Goal: Information Seeking & Learning: Learn about a topic

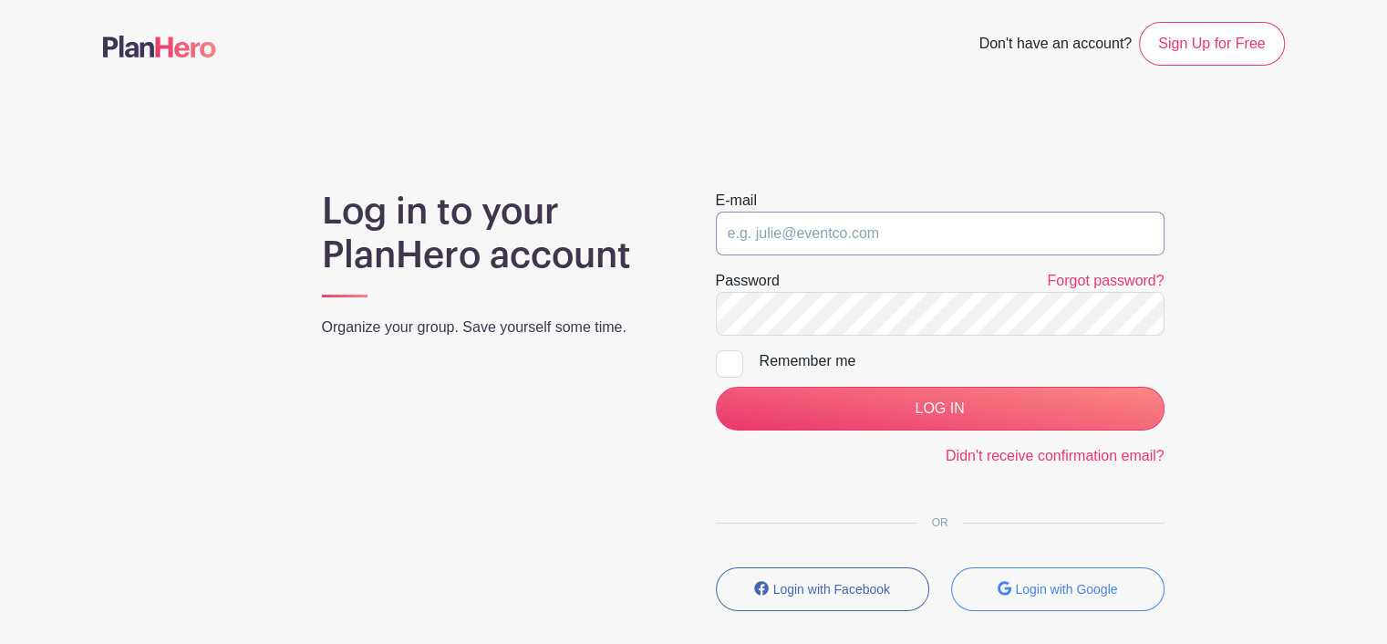
type input "tristen.buchholz@sttelcom.com"
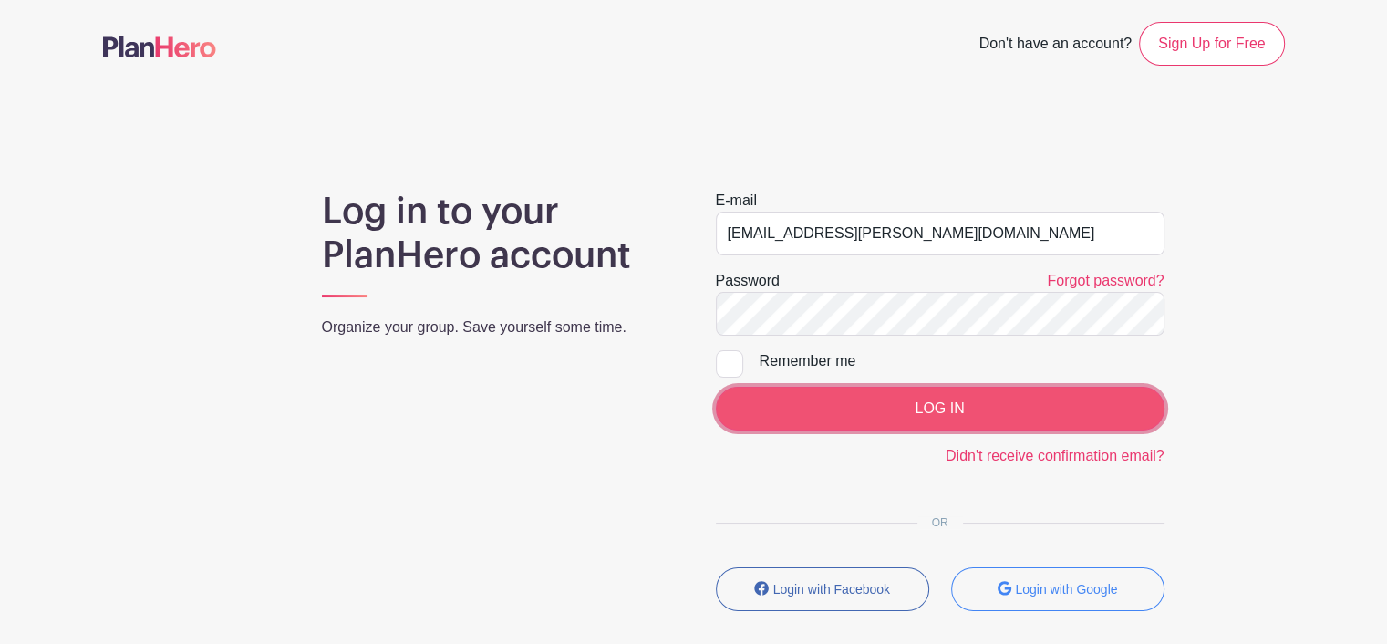
click at [851, 411] on input "LOG IN" at bounding box center [940, 409] width 449 height 44
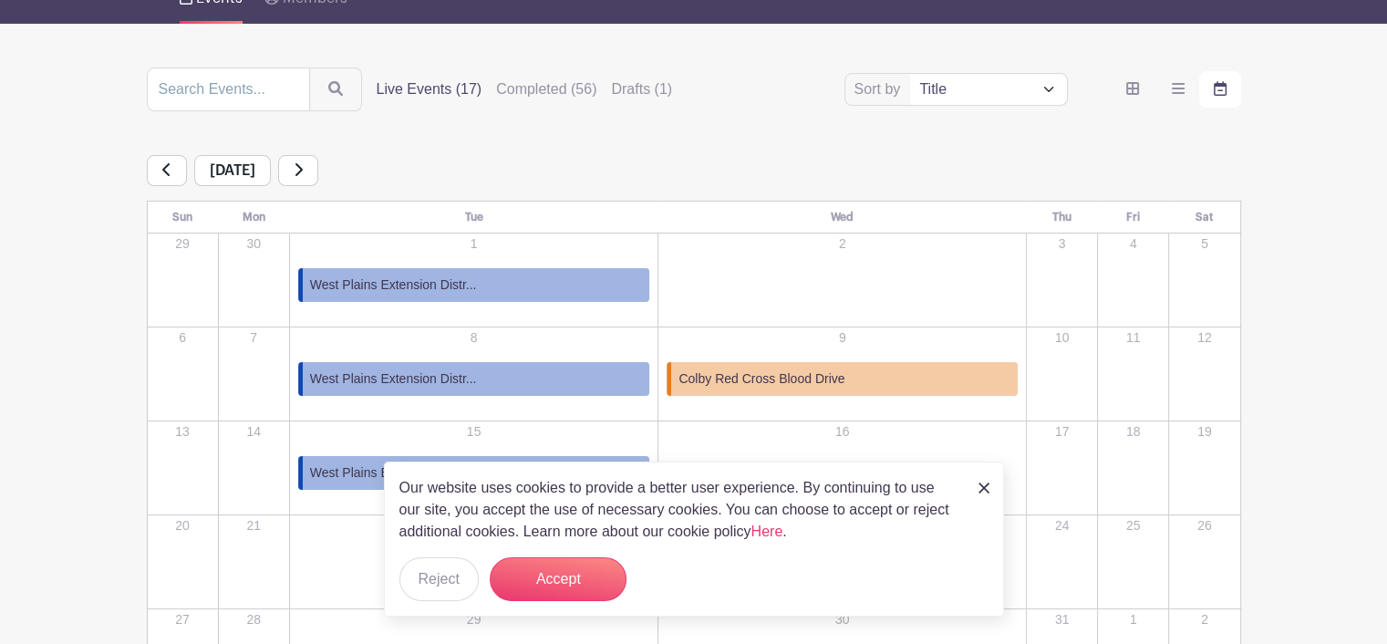
scroll to position [182, 0]
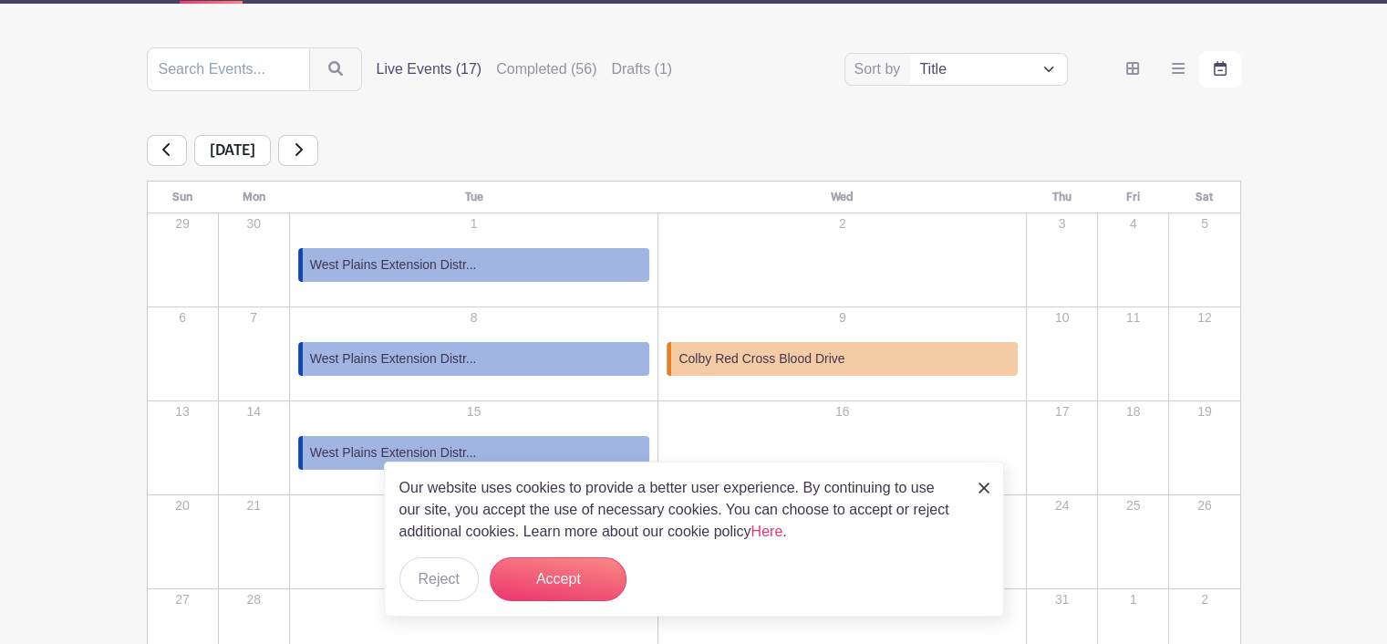
click at [318, 149] on link at bounding box center [298, 150] width 40 height 31
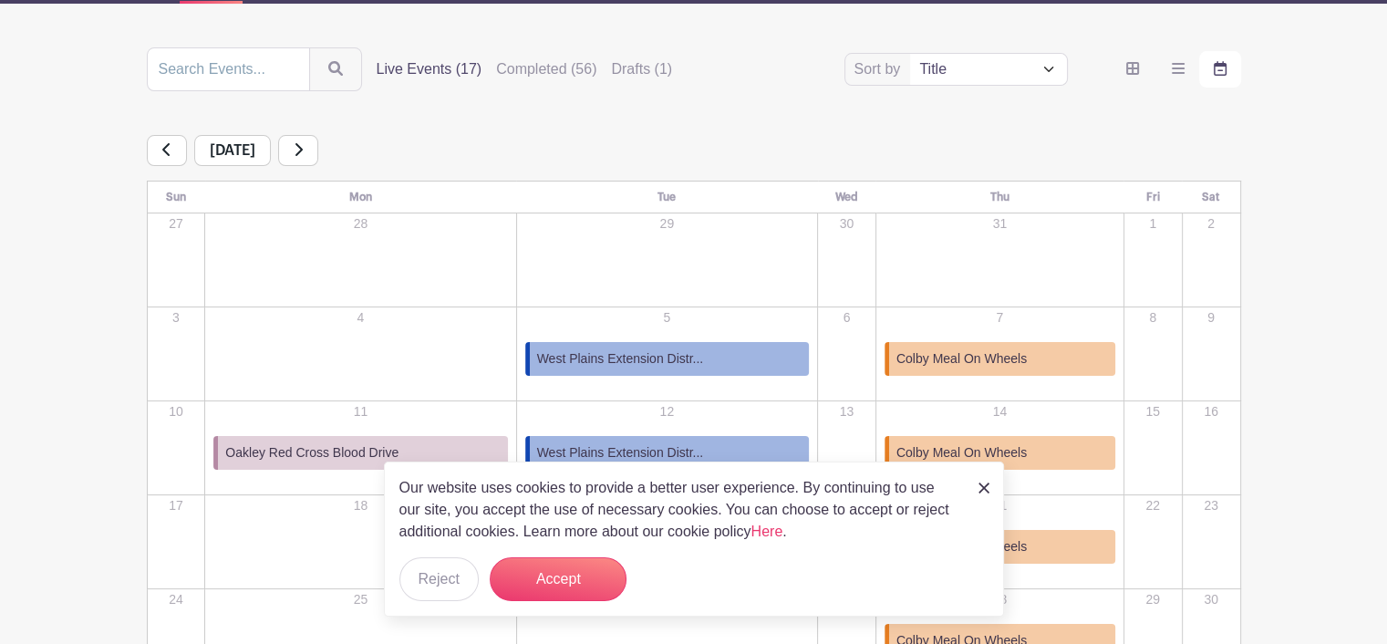
click at [303, 149] on icon at bounding box center [298, 149] width 7 height 13
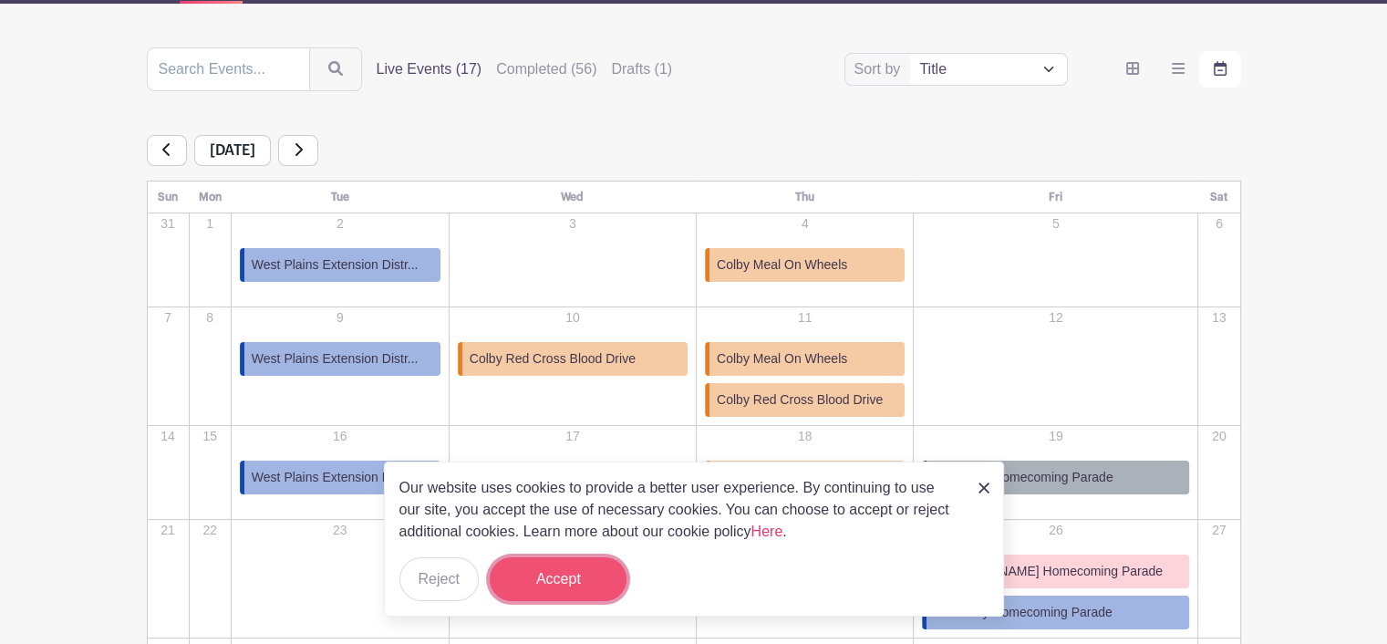
click at [582, 565] on button "Accept" at bounding box center [558, 579] width 137 height 44
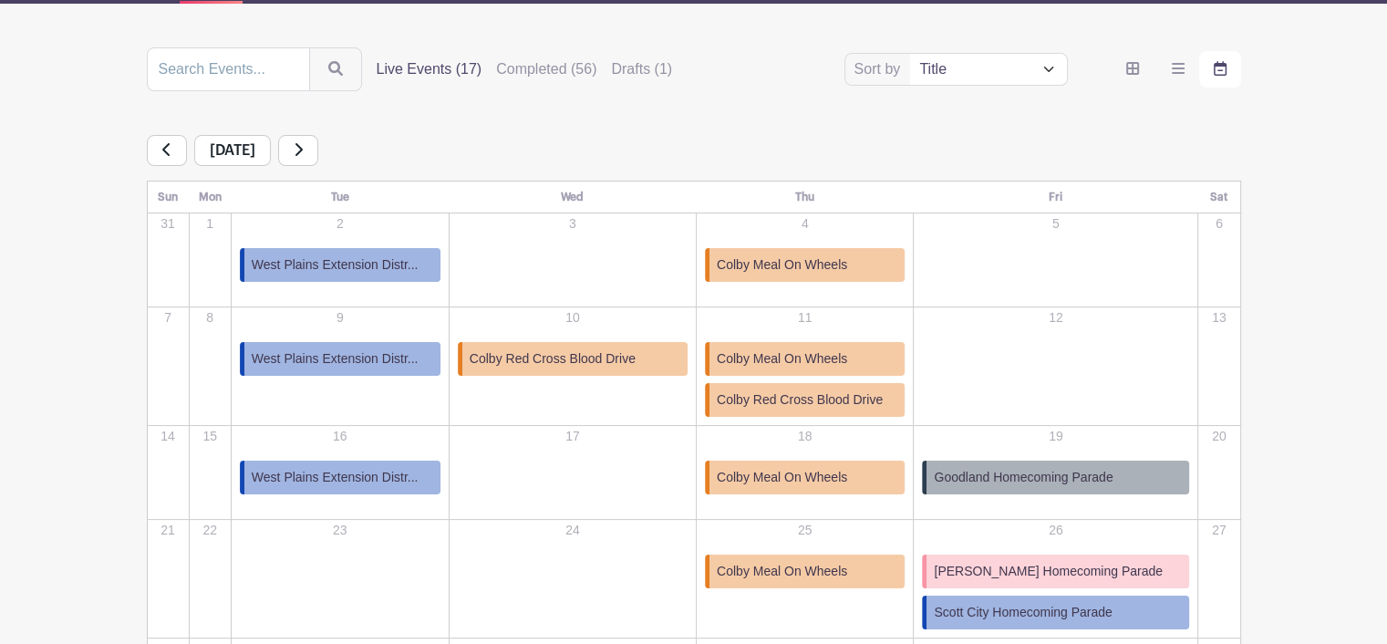
click at [318, 155] on link at bounding box center [298, 150] width 40 height 31
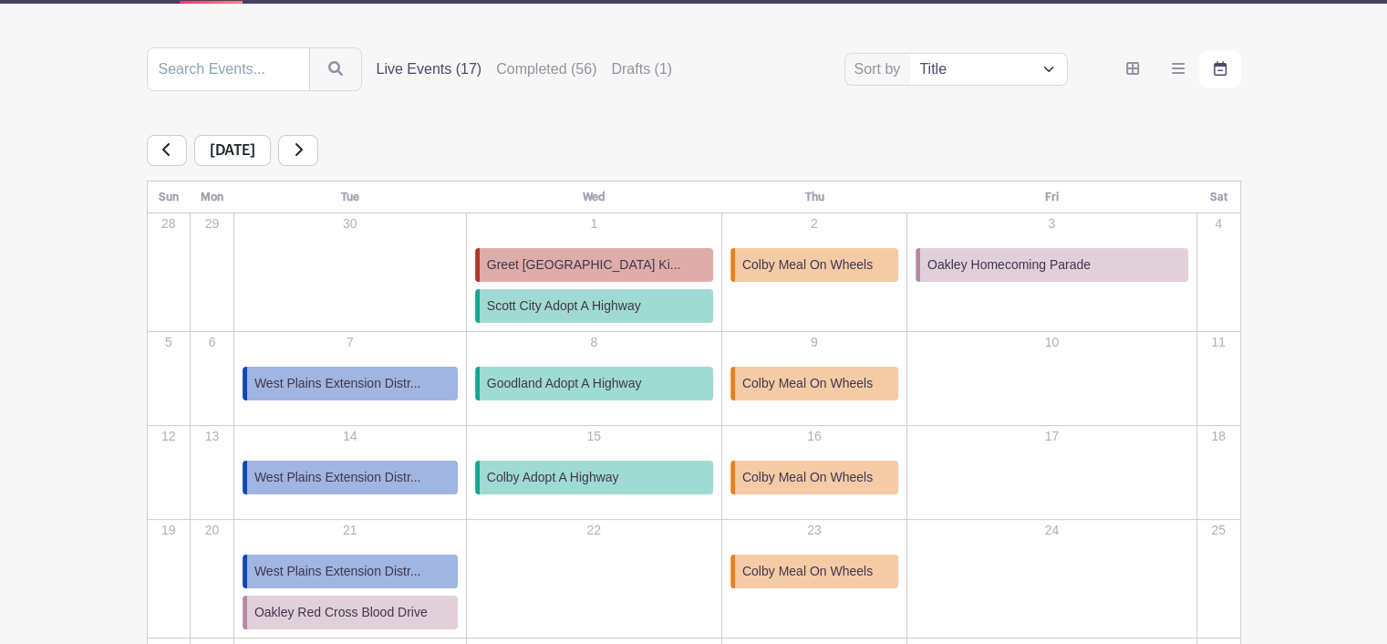
click at [175, 149] on link at bounding box center [167, 150] width 40 height 31
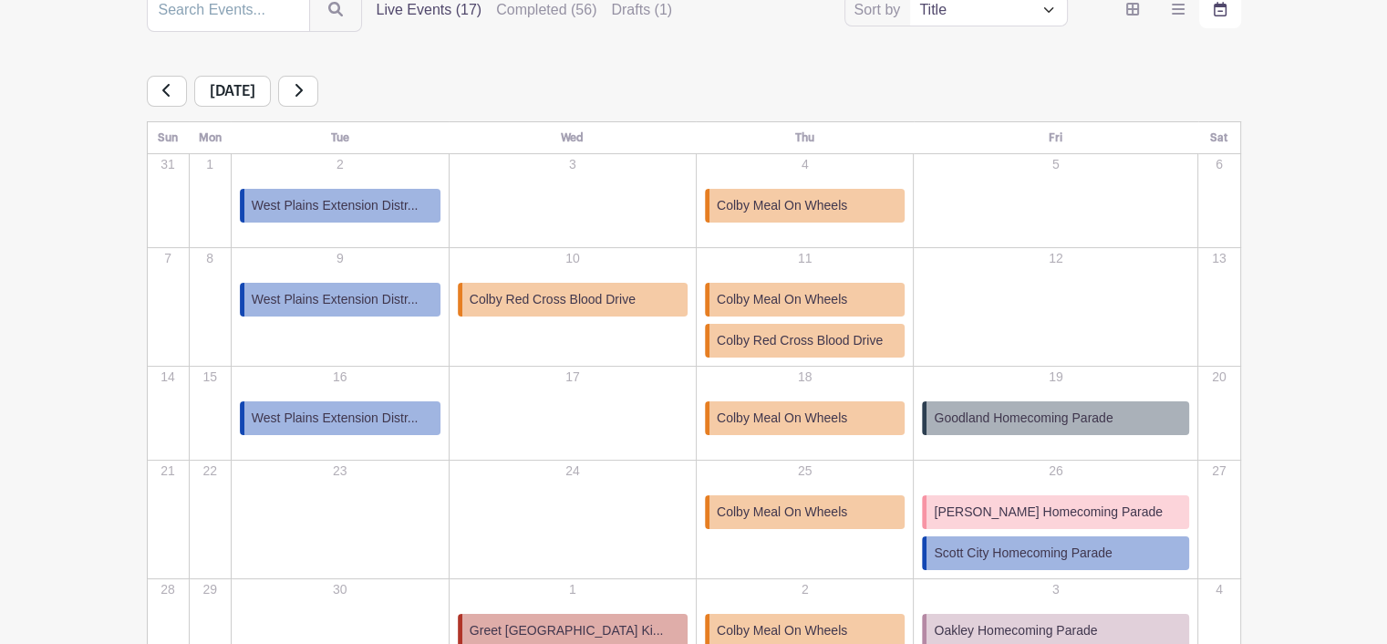
scroll to position [274, 0]
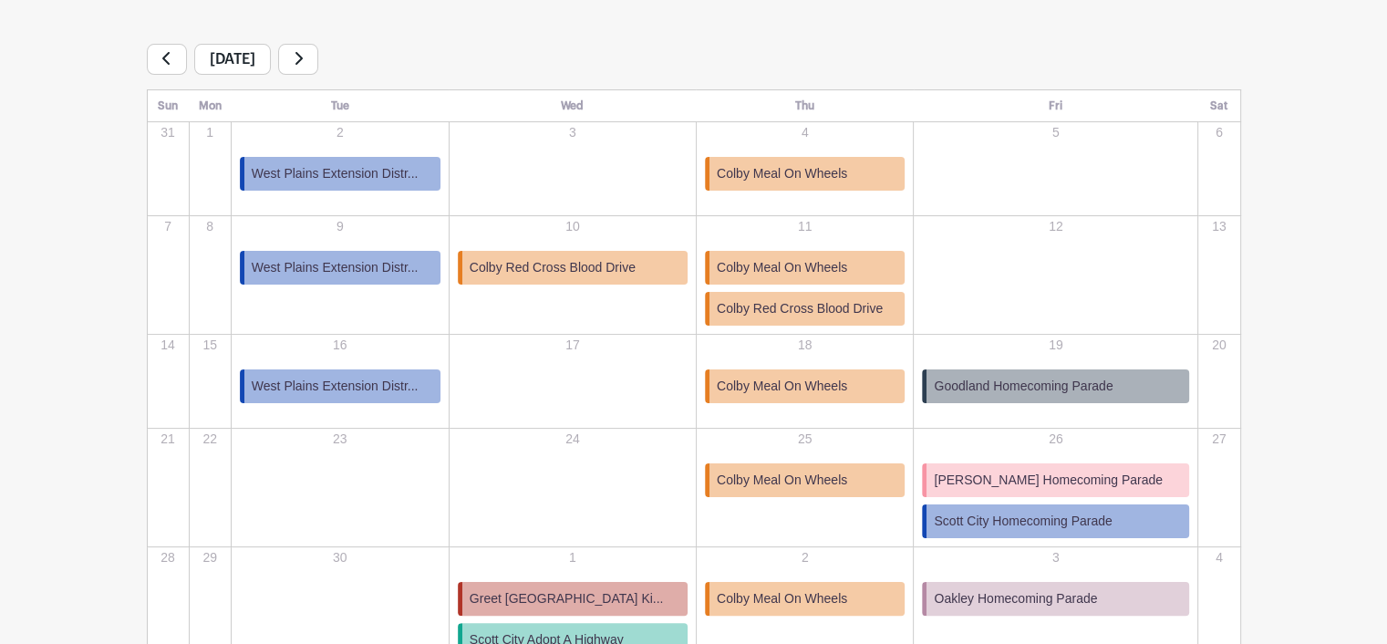
click at [570, 263] on span "Colby Red Cross Blood Drive" at bounding box center [553, 267] width 166 height 19
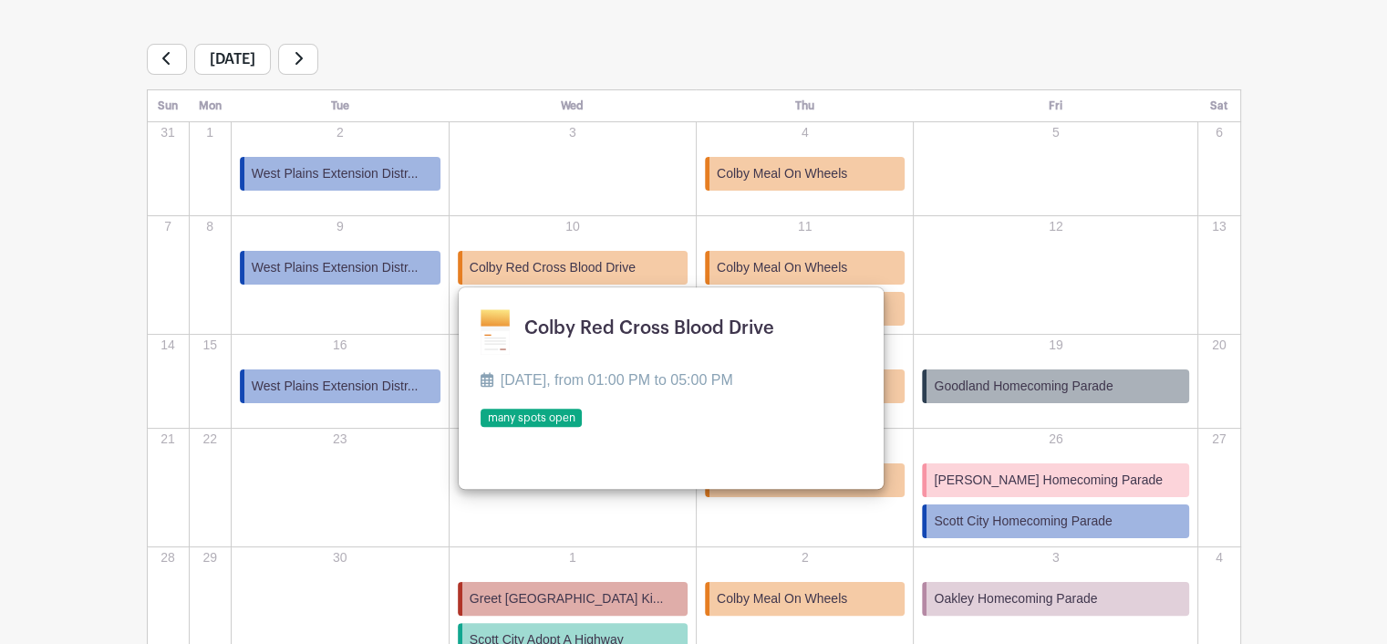
click at [544, 47] on div "[DATE]" at bounding box center [694, 59] width 1094 height 31
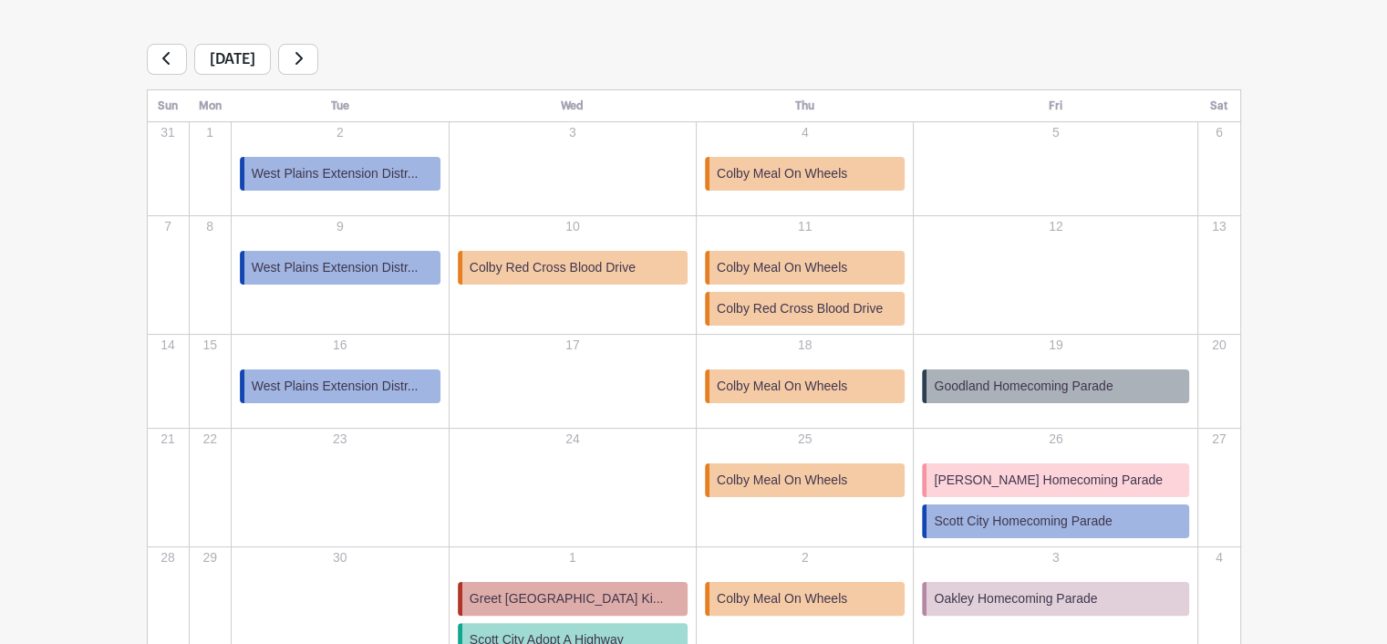
click at [303, 57] on icon at bounding box center [298, 58] width 7 height 13
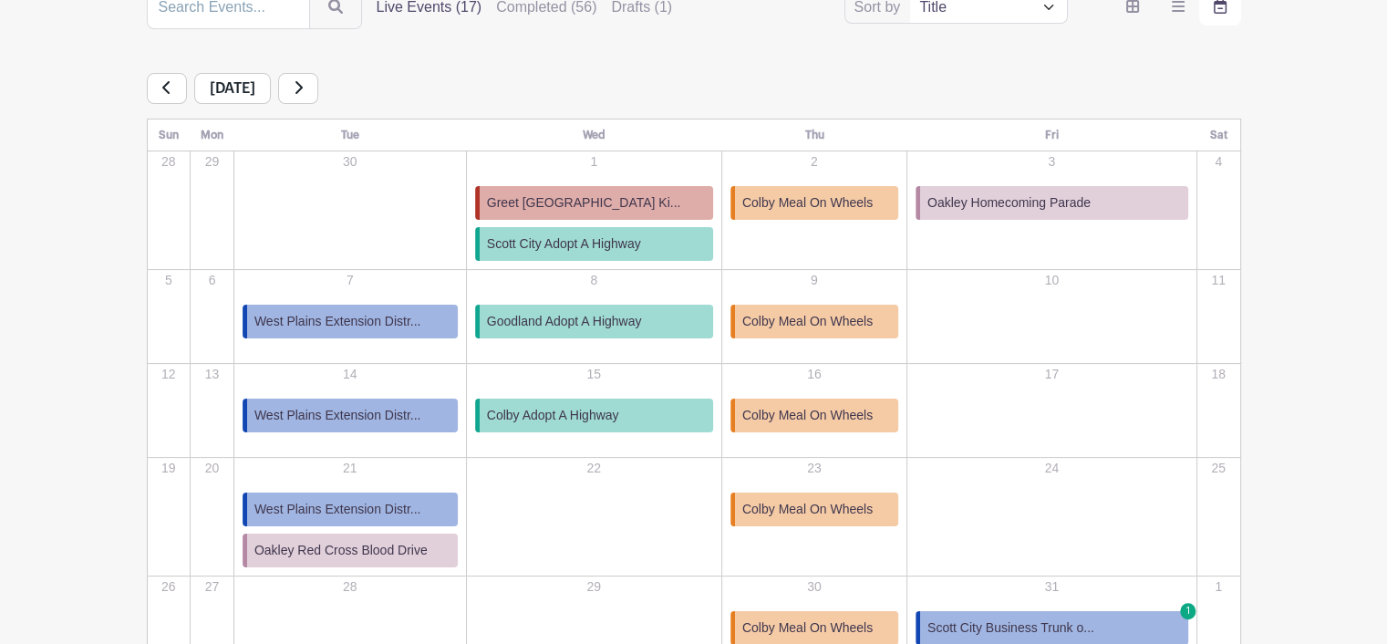
scroll to position [274, 0]
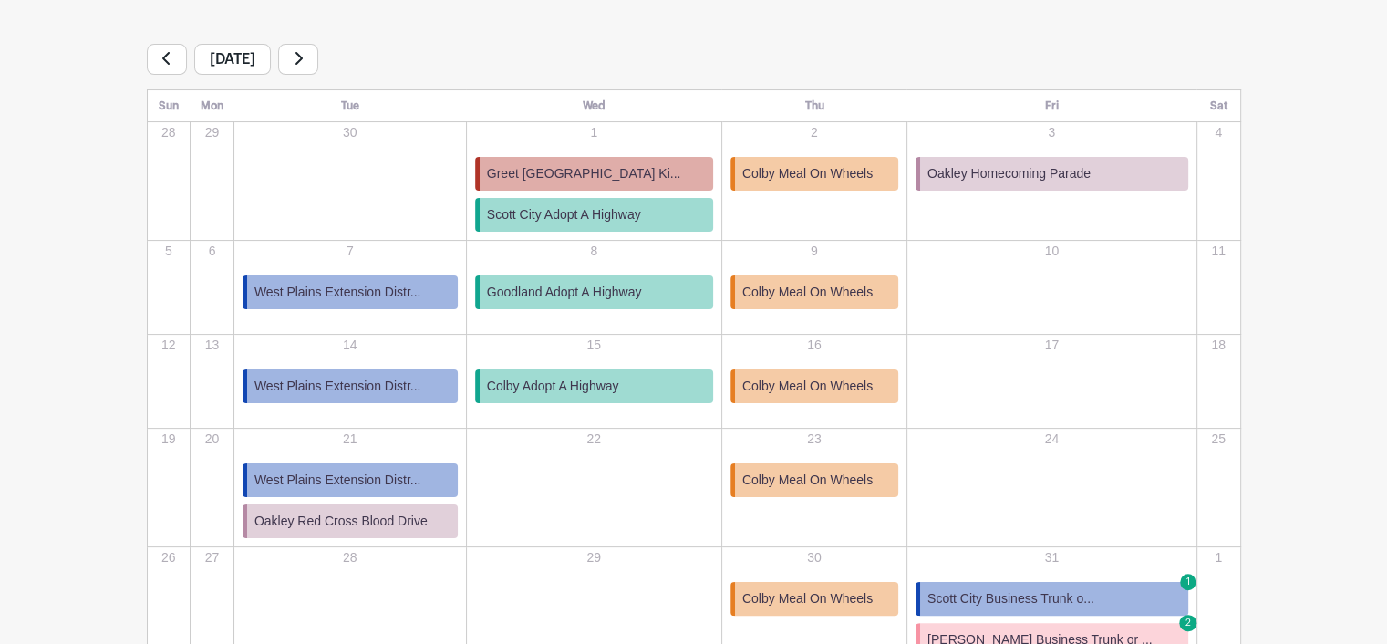
click at [616, 176] on span "Greet [GEOGRAPHIC_DATA] Ki..." at bounding box center [584, 173] width 194 height 19
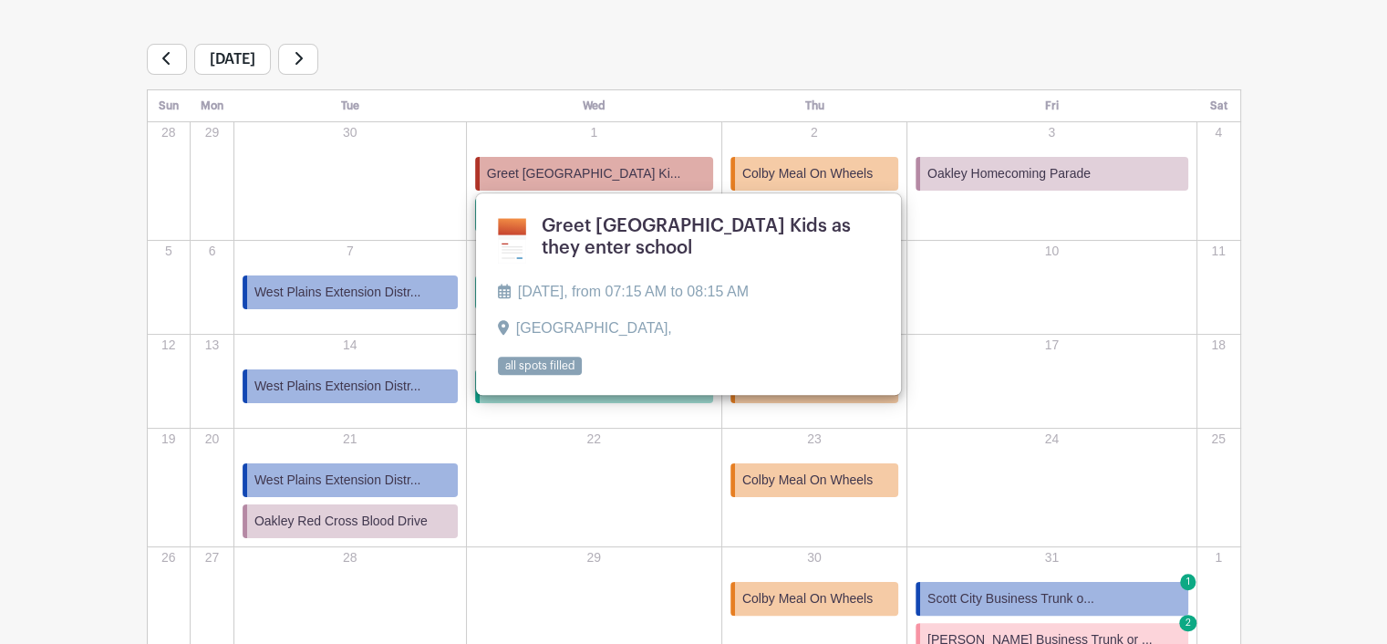
click at [640, 45] on div "[DATE]" at bounding box center [694, 59] width 1094 height 31
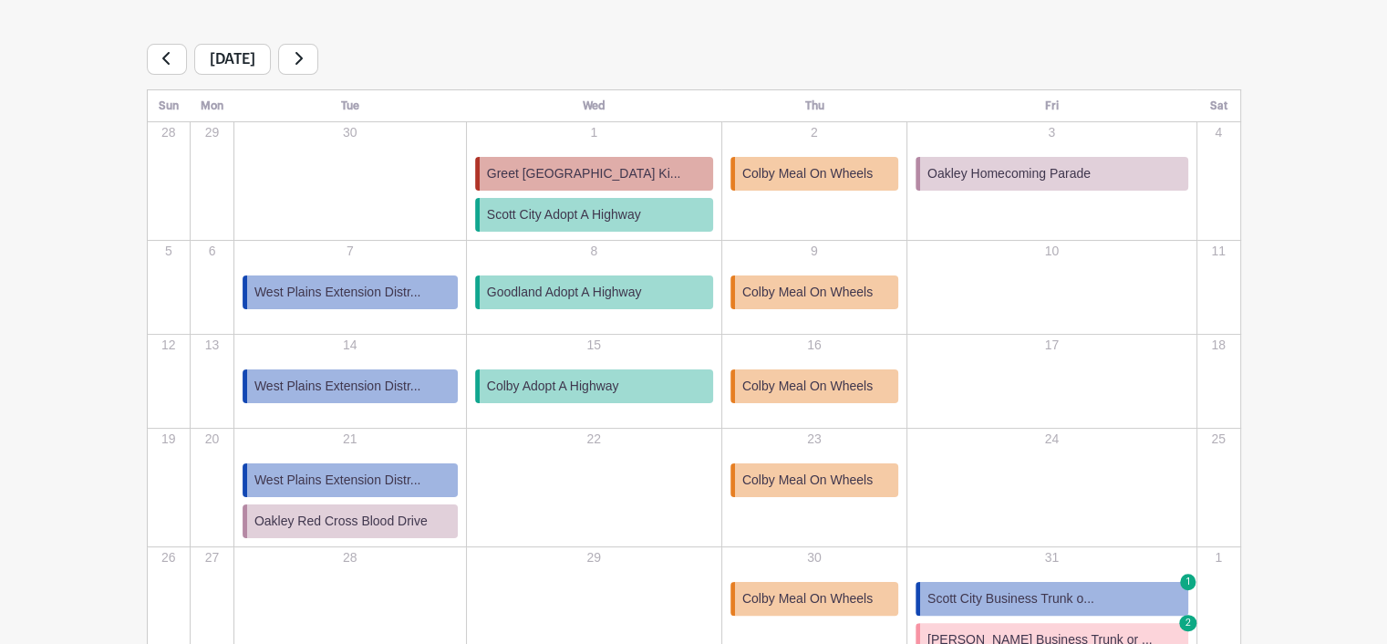
click at [318, 49] on link at bounding box center [298, 59] width 40 height 31
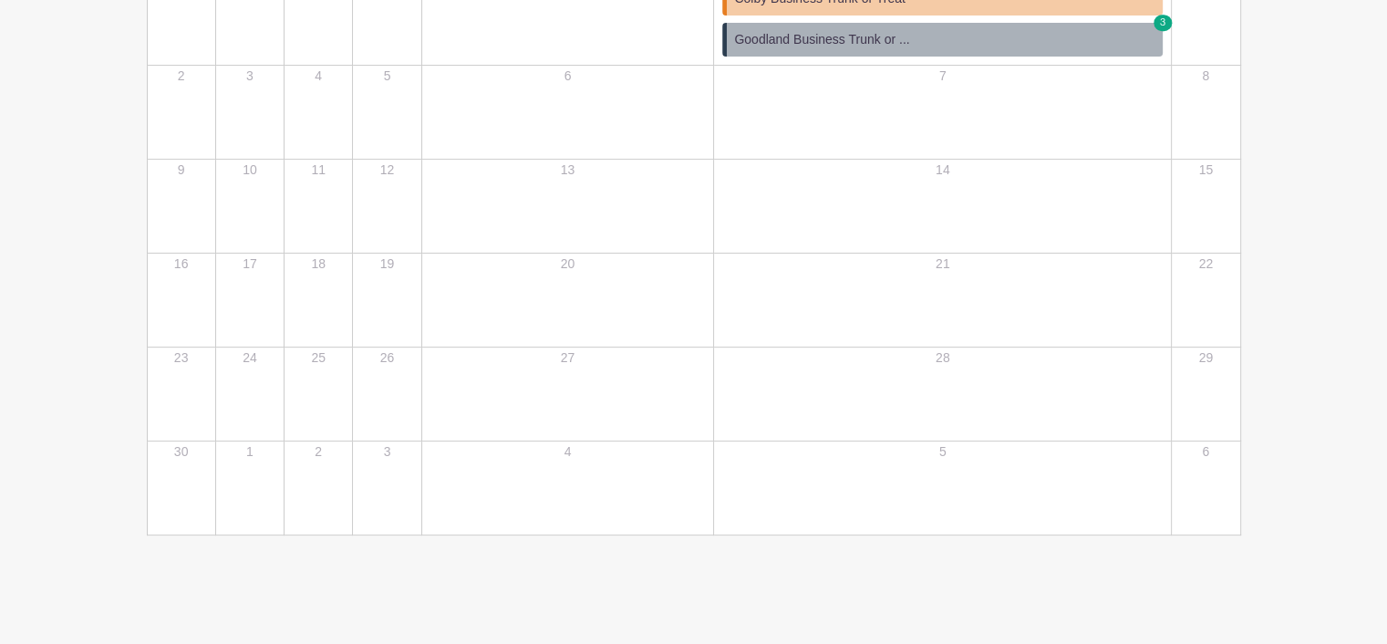
scroll to position [212, 0]
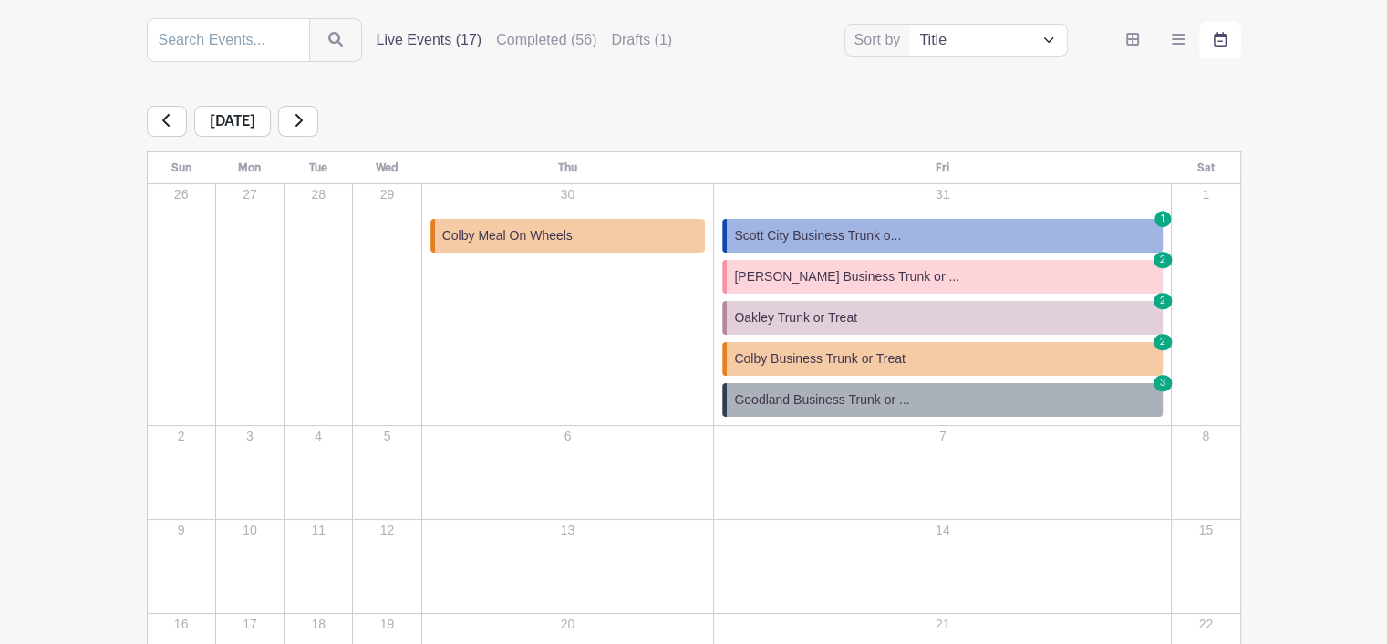
click at [172, 119] on link at bounding box center [167, 121] width 40 height 31
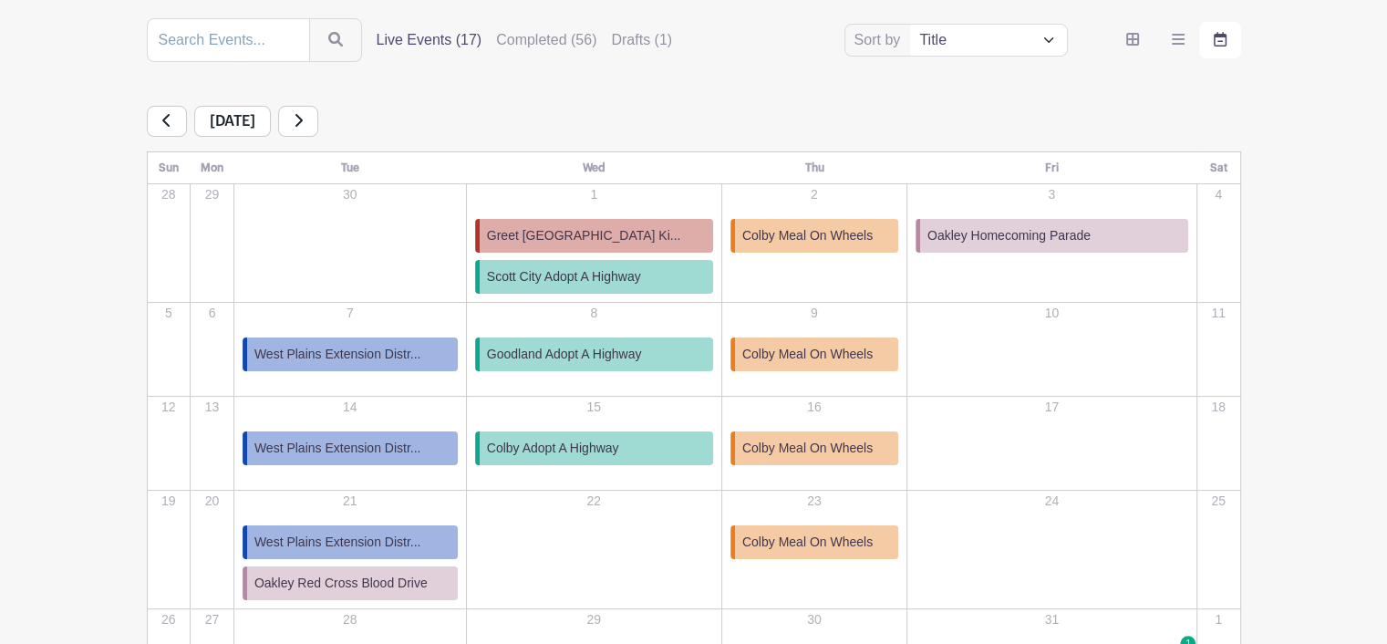
click at [172, 119] on link at bounding box center [167, 121] width 40 height 31
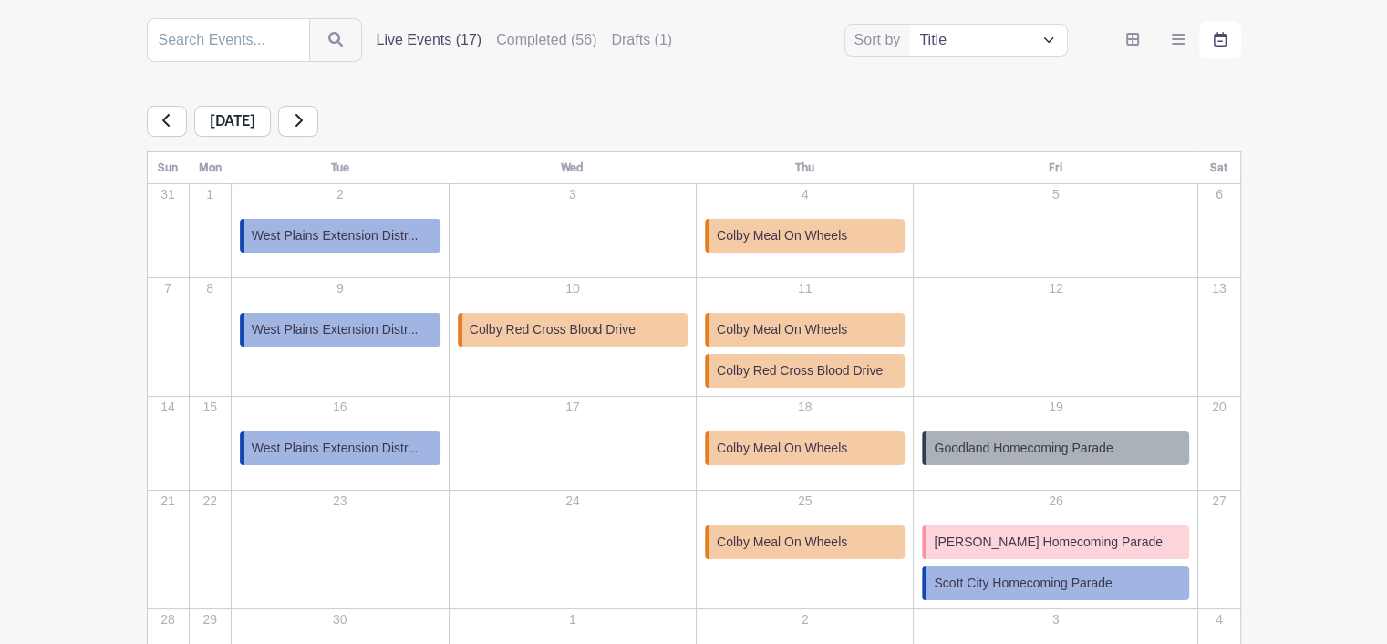
click at [506, 116] on div "[DATE]" at bounding box center [694, 121] width 1094 height 31
click at [303, 124] on icon at bounding box center [298, 120] width 9 height 15
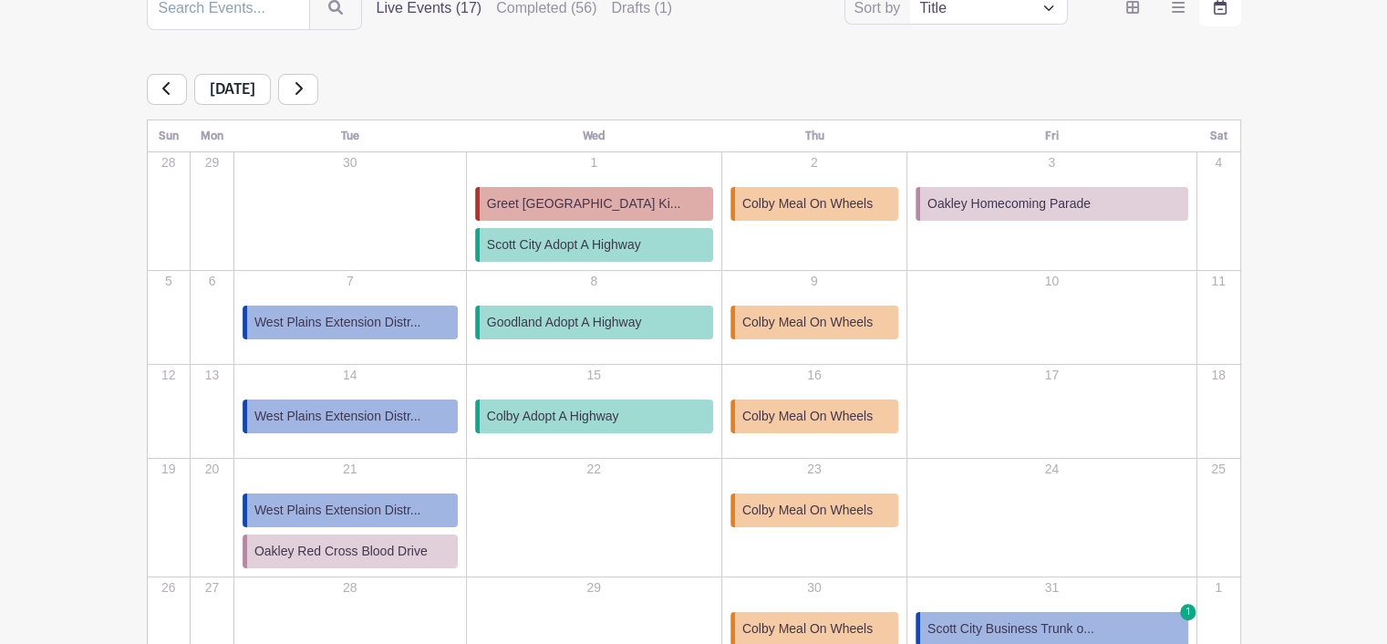
scroll to position [212, 0]
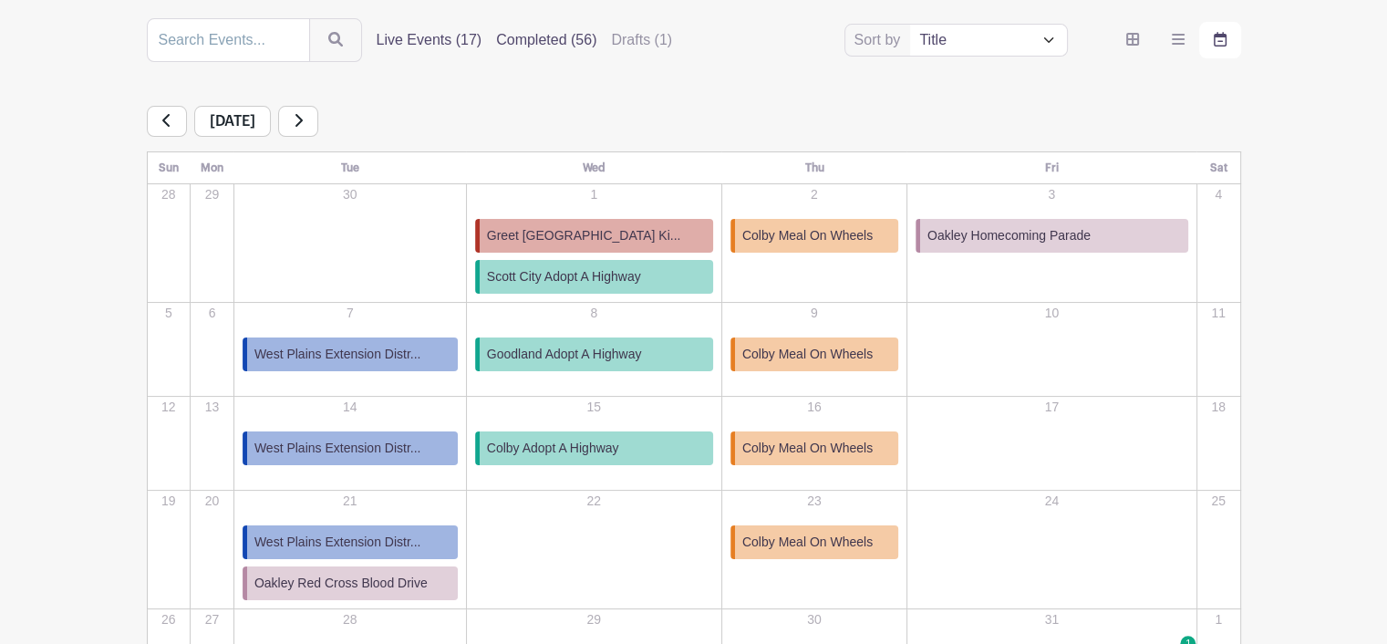
click at [541, 38] on label "Completed (56)" at bounding box center [546, 40] width 100 height 22
click at [0, 0] on input "Completed (56)" at bounding box center [0, 0] width 0 height 0
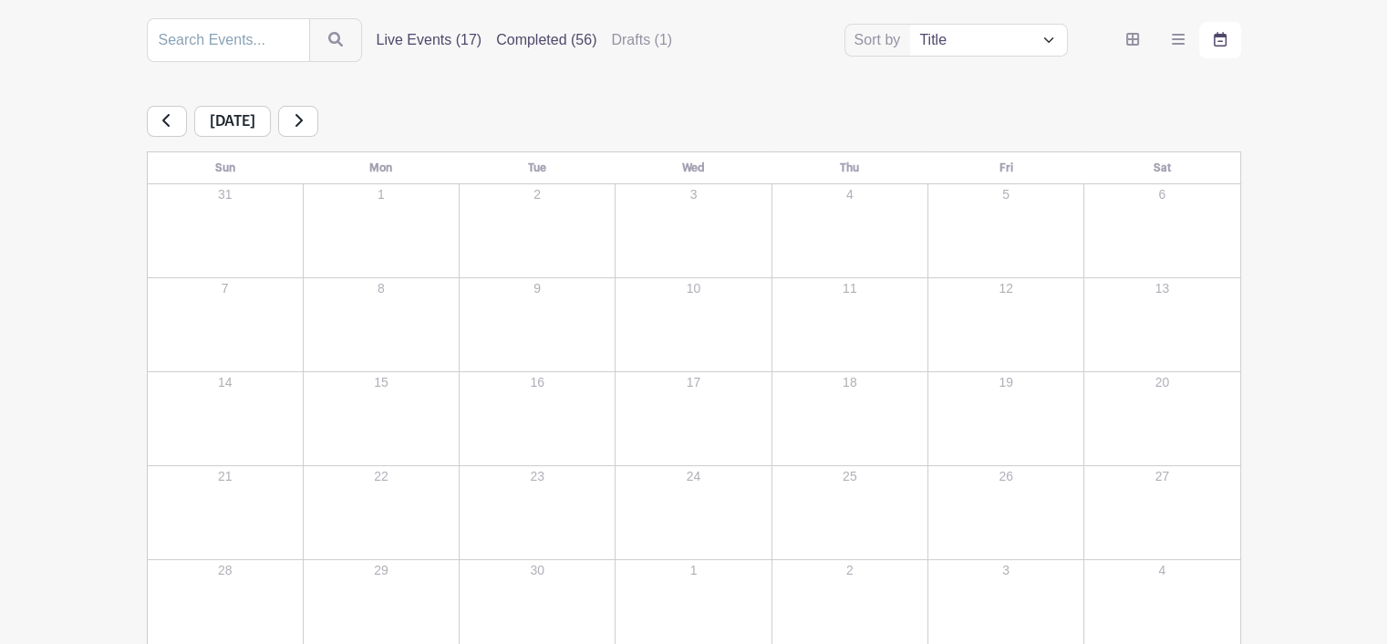
click at [441, 36] on label "Live Events (17)" at bounding box center [430, 40] width 106 height 22
click at [0, 0] on input "Live Events (17)" at bounding box center [0, 0] width 0 height 0
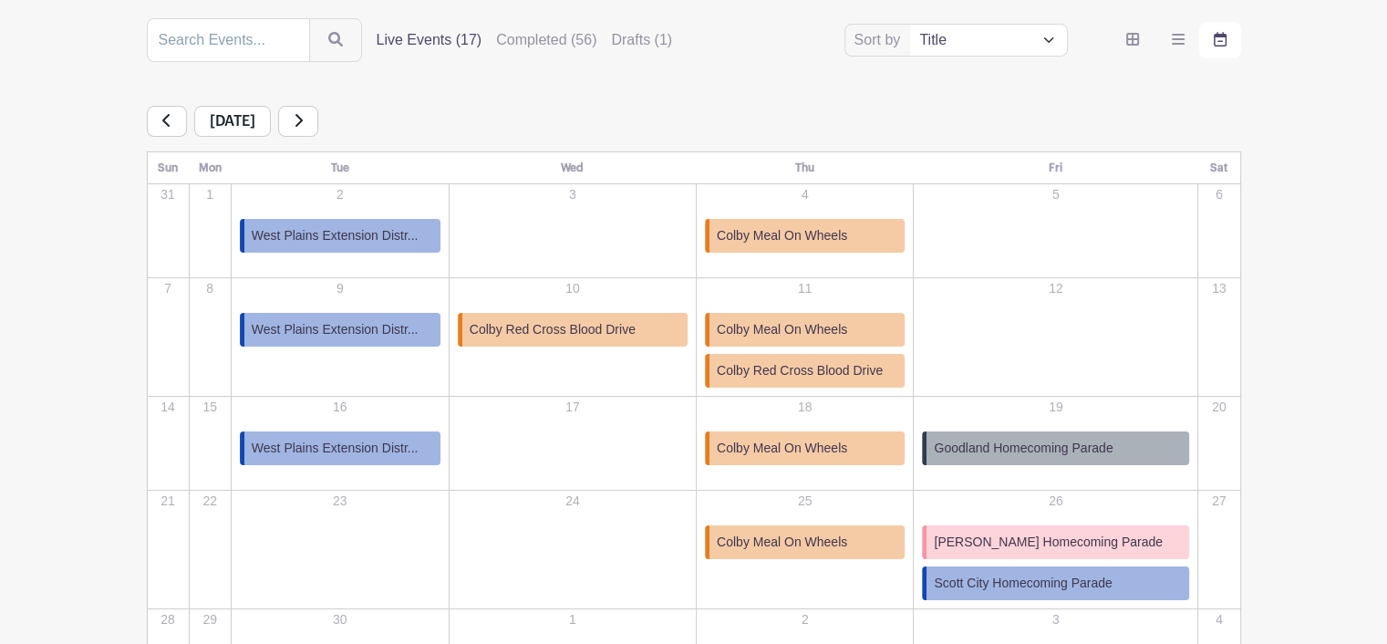
click at [357, 235] on span "West Plains Extension Distr..." at bounding box center [335, 235] width 167 height 19
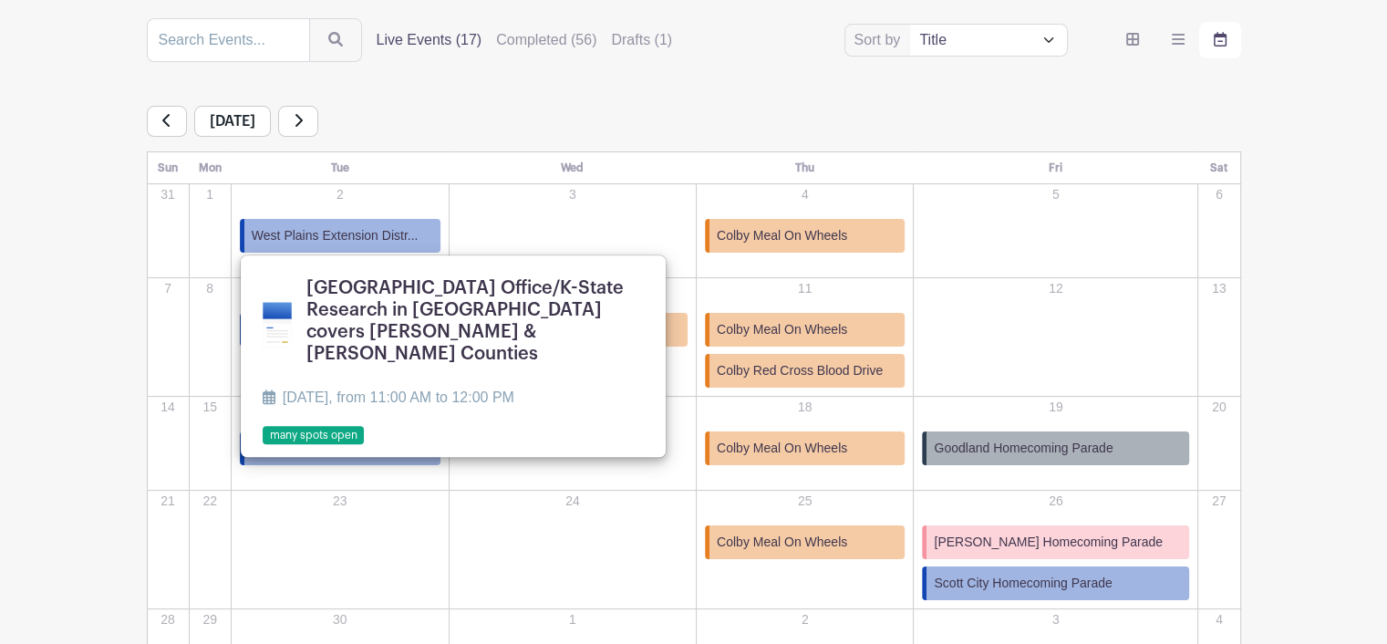
click at [690, 116] on div "[DATE]" at bounding box center [694, 121] width 1094 height 31
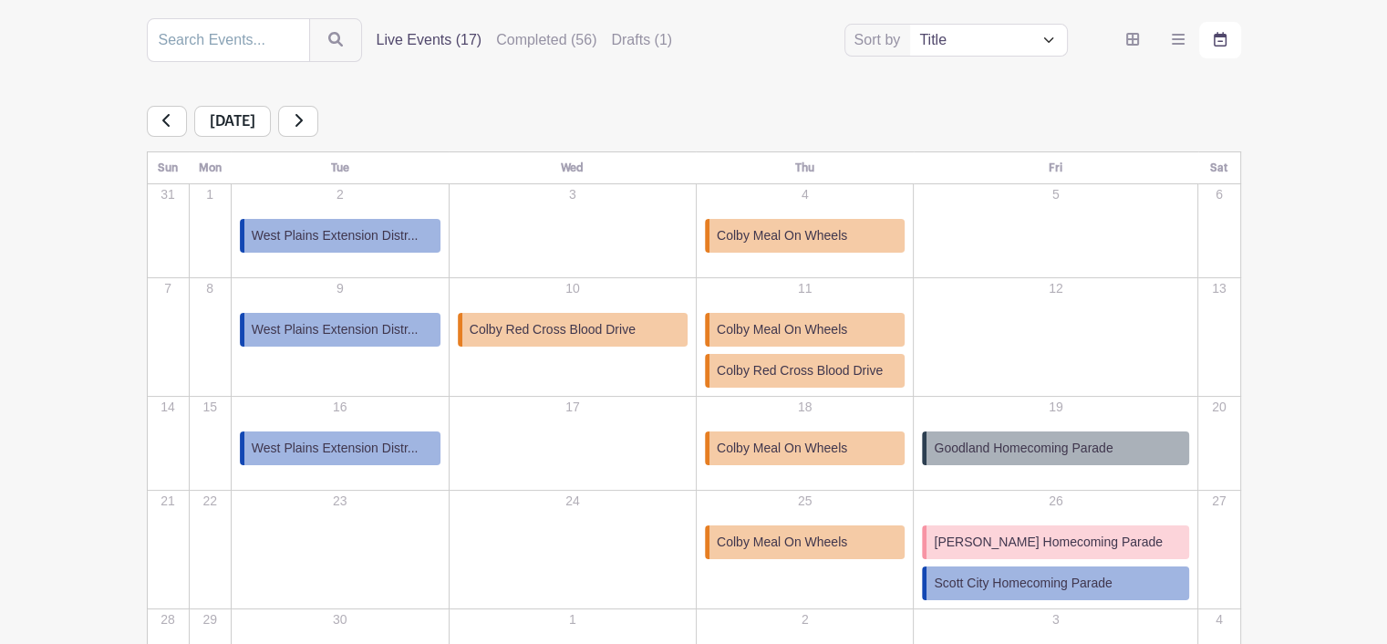
click at [847, 450] on span "Colby Meal On Wheels" at bounding box center [782, 448] width 130 height 19
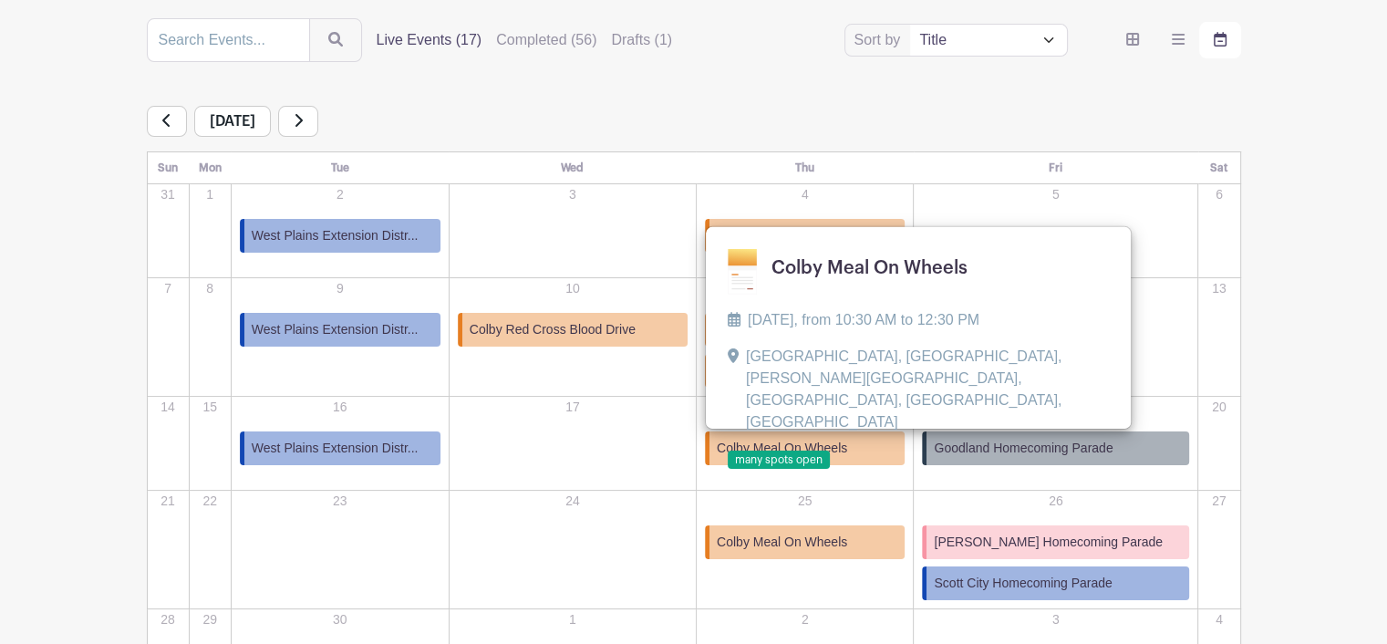
click at [748, 87] on div "Sort by Title Recently modified Newest Upcoming dates Live Events (17) Complete…" at bounding box center [694, 373] width 1094 height 710
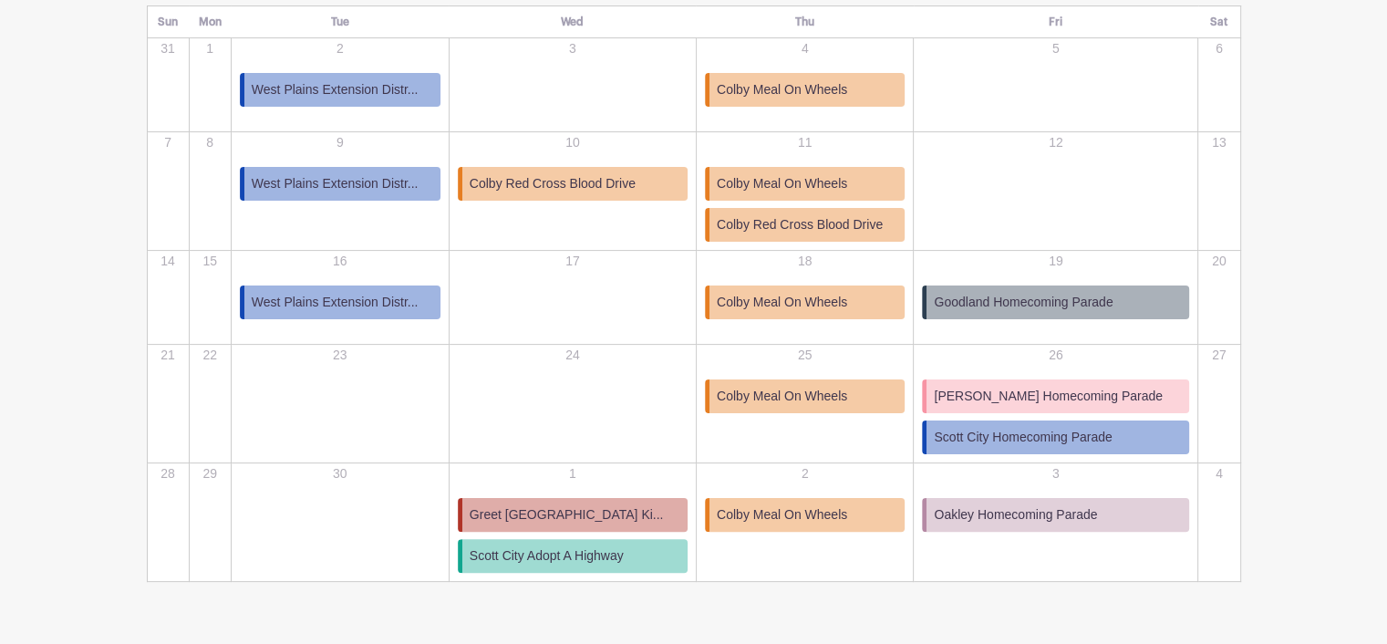
scroll to position [317, 0]
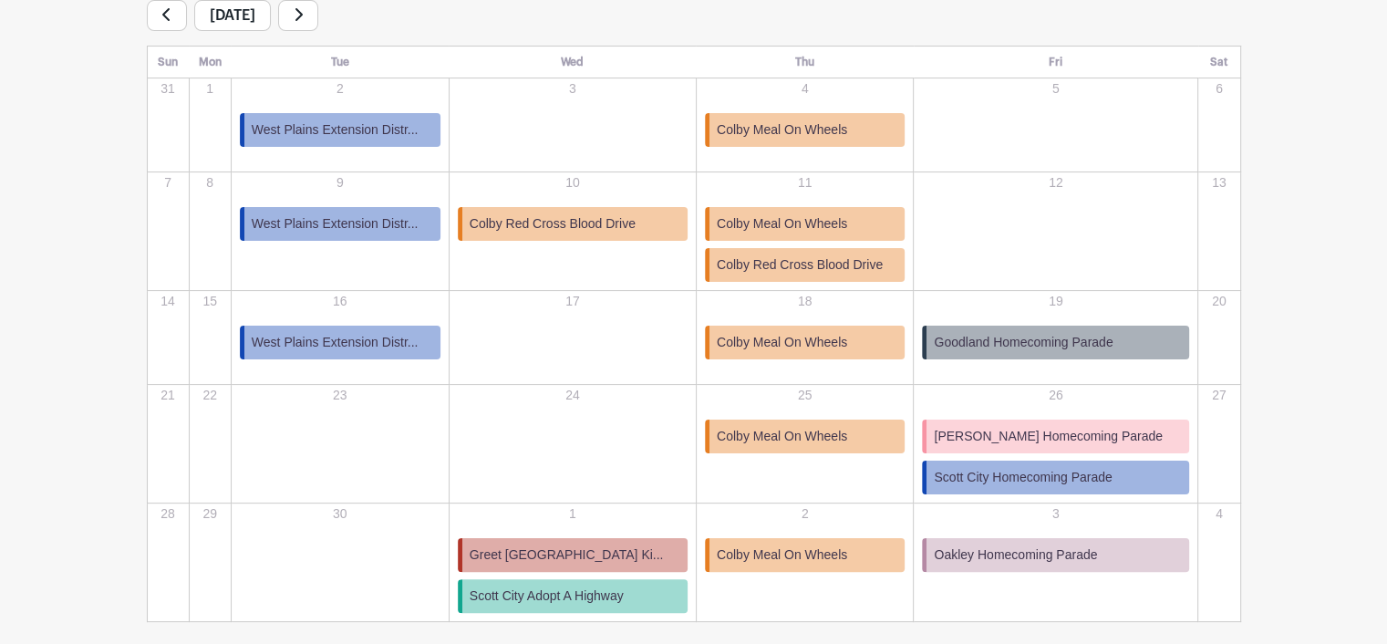
click at [303, 19] on icon at bounding box center [298, 14] width 9 height 15
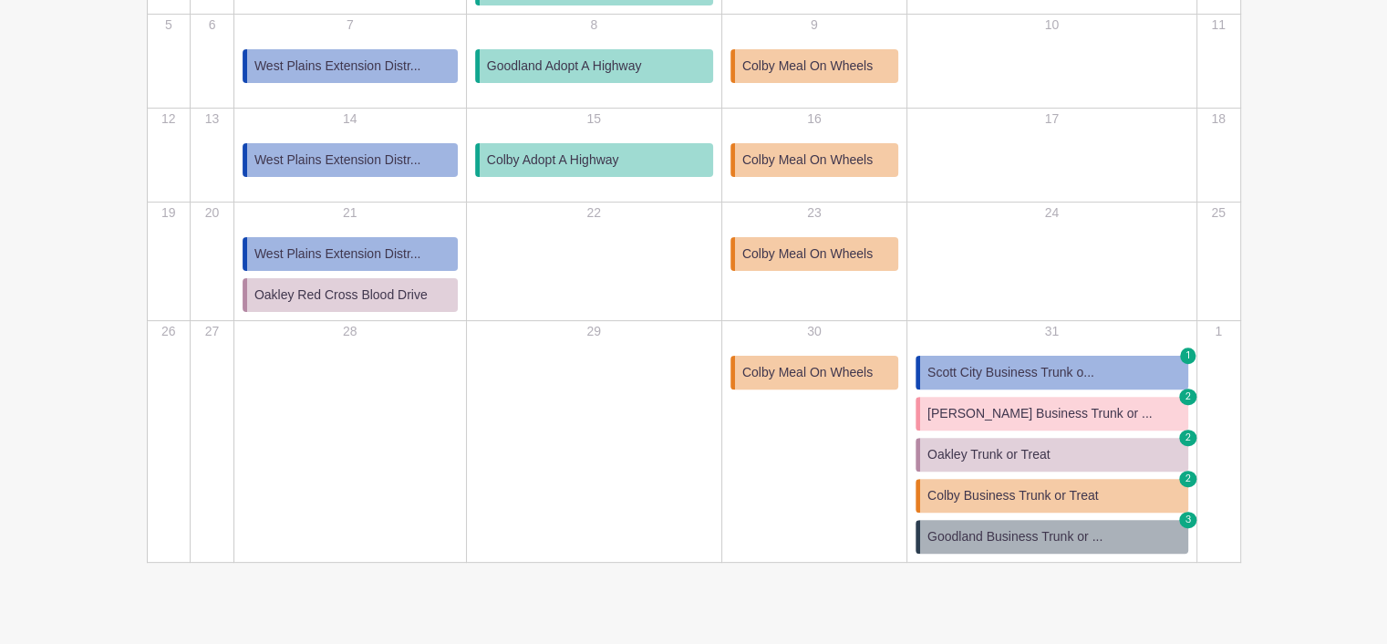
scroll to position [409, 0]
